Goal: Information Seeking & Learning: Find specific fact

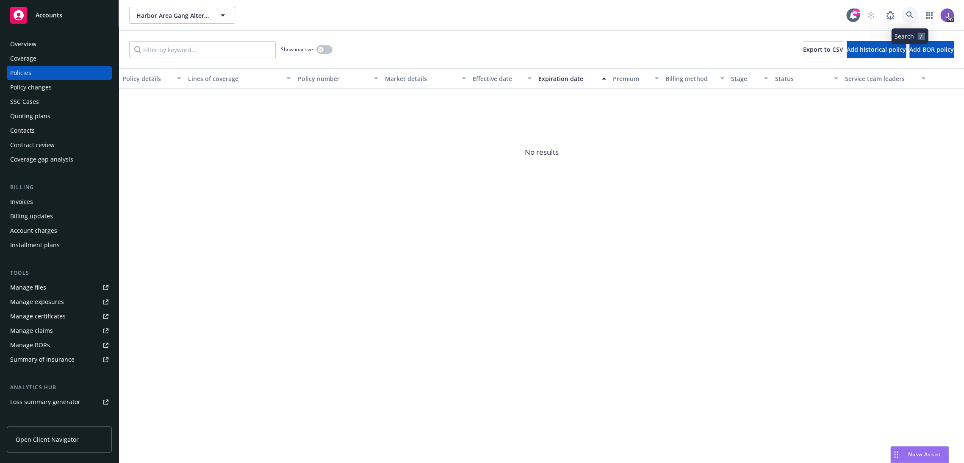
click at [906, 14] on icon at bounding box center [910, 15] width 8 height 8
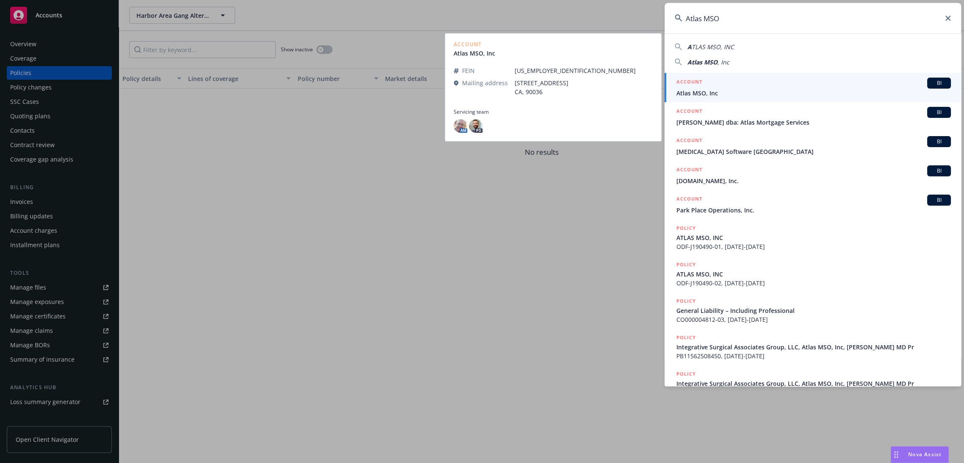
type input "Atlas MSO"
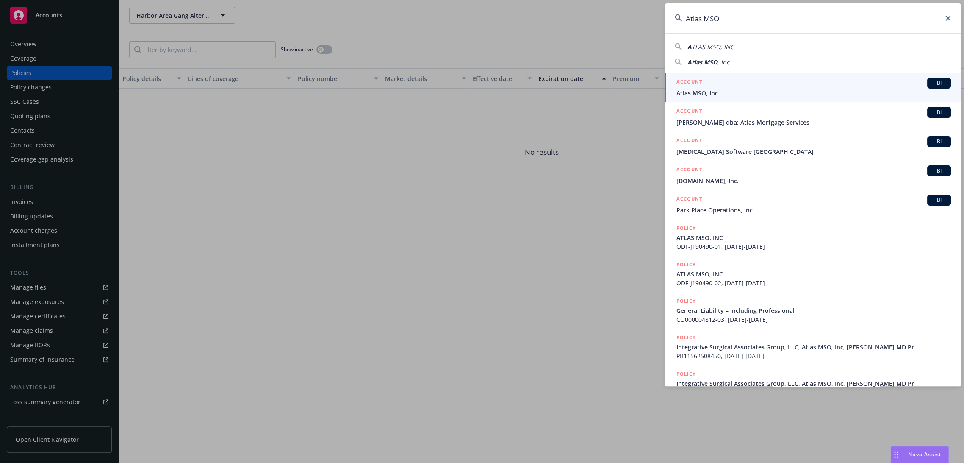
click at [721, 89] on span "Atlas MSO, Inc" at bounding box center [813, 93] width 274 height 9
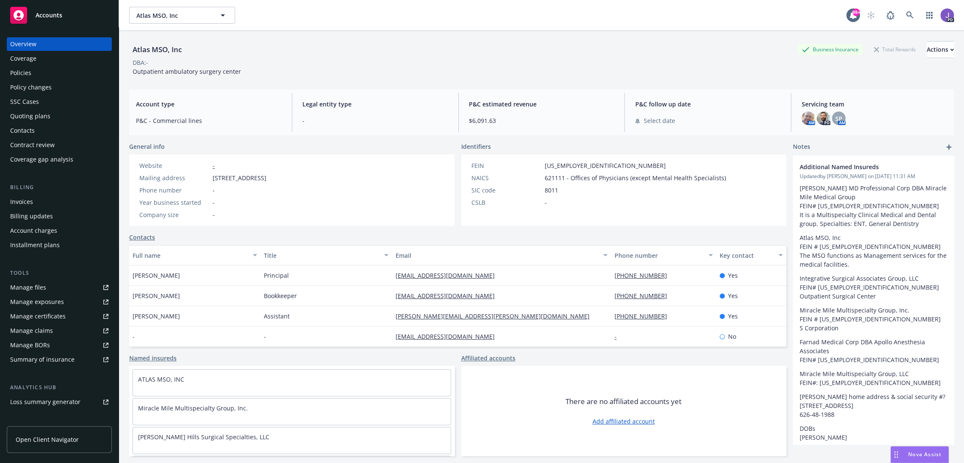
click at [41, 76] on div "Policies" at bounding box center [59, 73] width 98 height 14
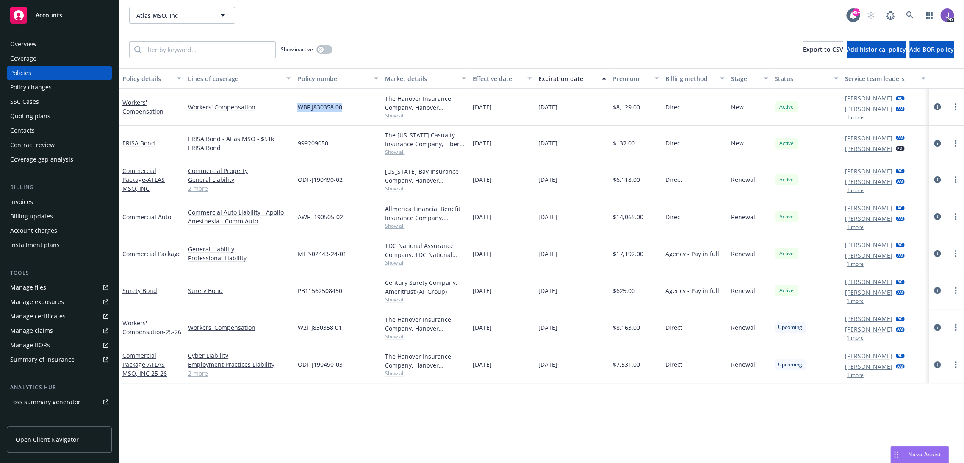
drag, startPoint x: 344, startPoint y: 110, endPoint x: 296, endPoint y: 111, distance: 48.3
click at [296, 111] on div "WBF J830358 00" at bounding box center [338, 107] width 88 height 37
copy span "WBF J830358 00"
drag, startPoint x: 442, startPoint y: 440, endPoint x: 458, endPoint y: 440, distance: 16.1
click at [458, 440] on div "Policy details Lines of coverage Policy number Market details Effective date Ex…" at bounding box center [541, 265] width 845 height 395
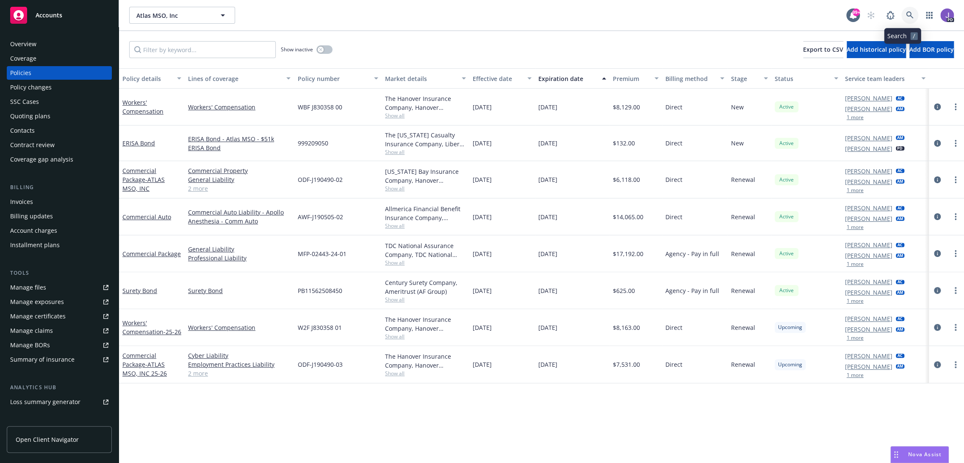
click at [906, 11] on icon at bounding box center [910, 15] width 8 height 8
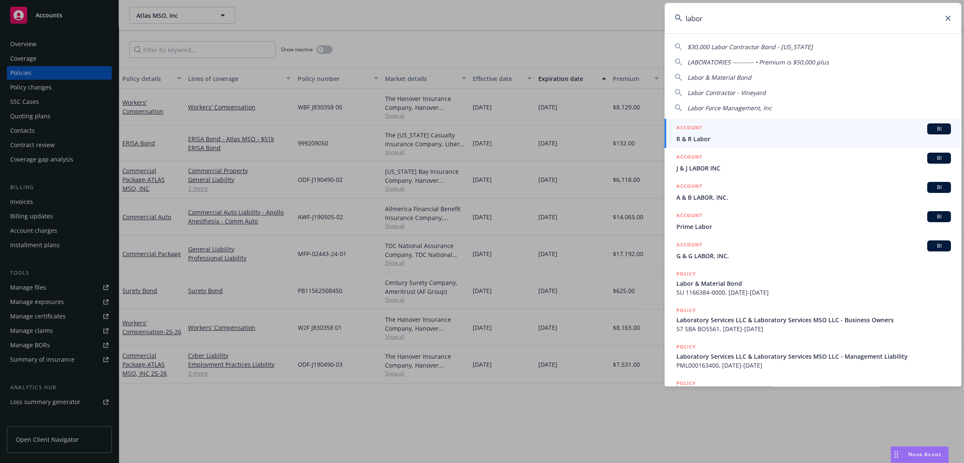
type input "labora"
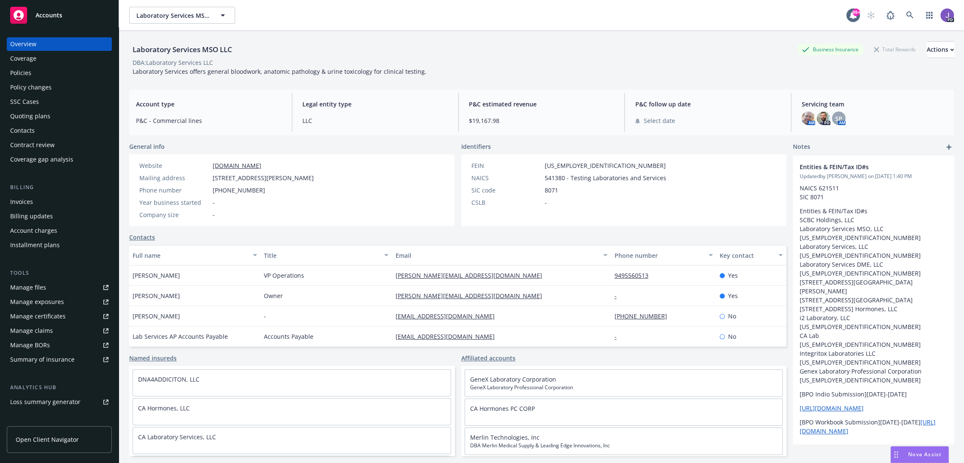
click at [27, 76] on div "Policies" at bounding box center [20, 73] width 21 height 14
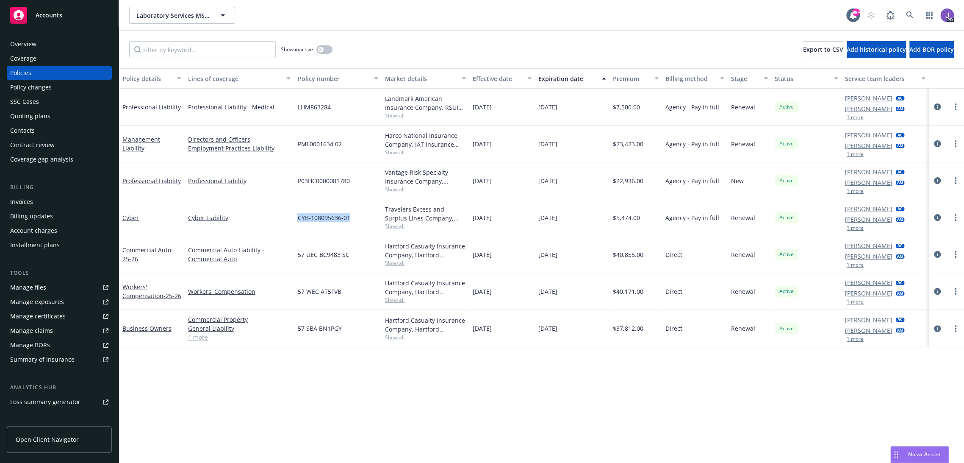
drag, startPoint x: 354, startPoint y: 222, endPoint x: 296, endPoint y: 220, distance: 57.6
click at [296, 220] on div "CYB-108095636-01" at bounding box center [338, 217] width 88 height 37
copy span "CYB-108095636-01"
drag, startPoint x: 342, startPoint y: 144, endPoint x: 295, endPoint y: 144, distance: 47.0
click at [295, 144] on div "PML0001634 02" at bounding box center [338, 143] width 88 height 37
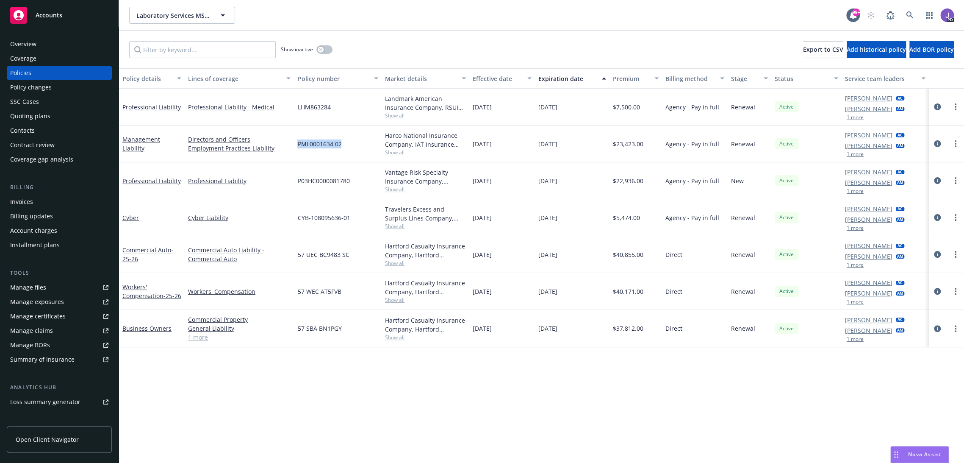
copy span "PML0001634 02"
click at [59, 41] on div "Overview" at bounding box center [59, 44] width 98 height 14
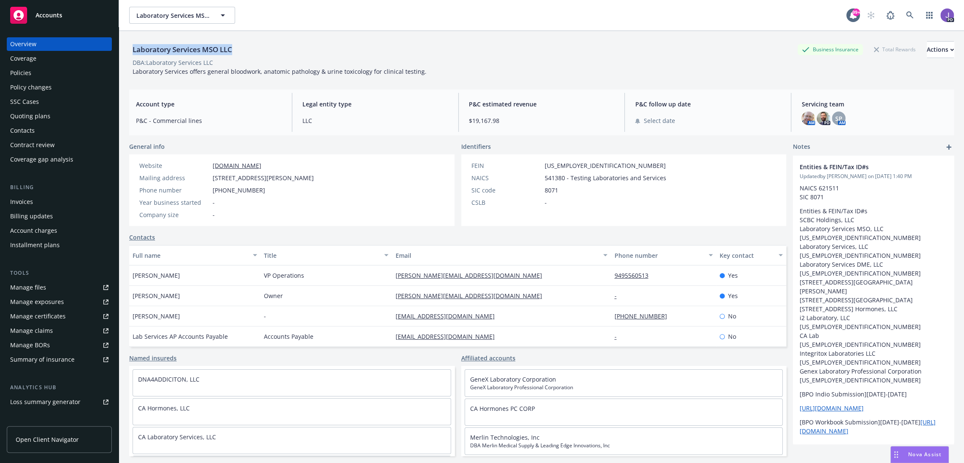
drag, startPoint x: 247, startPoint y: 48, endPoint x: 119, endPoint y: 49, distance: 128.3
click at [119, 49] on div "Laboratory Services MSO LLC Business Insurance Total Rewards Actions DBA: Labor…" at bounding box center [541, 262] width 845 height 463
copy div "Laboratory Services MSO LLC"
click at [244, 44] on div "Laboratory Services MSO LLC Business Insurance Total Rewards Actions" at bounding box center [541, 49] width 825 height 17
drag, startPoint x: 241, startPoint y: 51, endPoint x: 130, endPoint y: 51, distance: 110.5
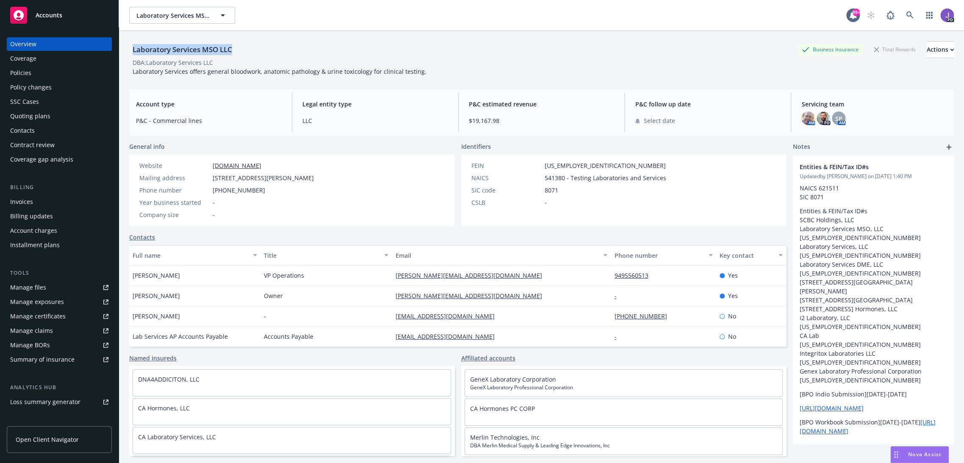
click at [130, 51] on div "Laboratory Services MSO LLC Business Insurance Total Rewards Actions" at bounding box center [541, 49] width 825 height 17
copy div "Laboratory Services MSO LLC"
